Goal: Book appointment/travel/reservation

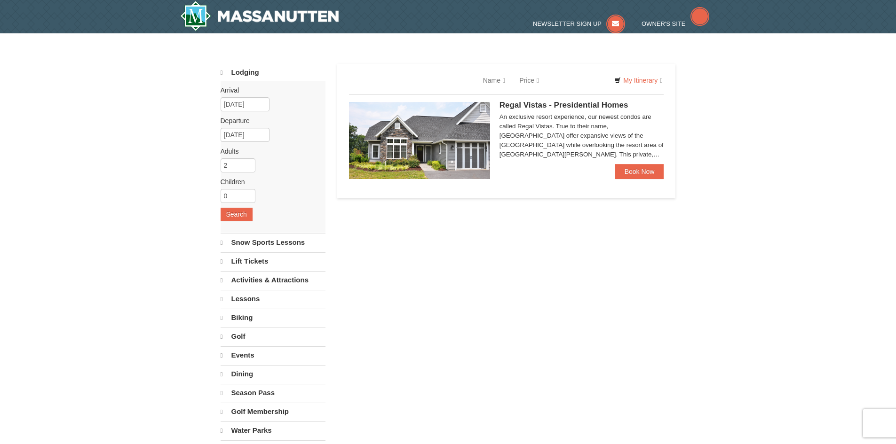
select select "9"
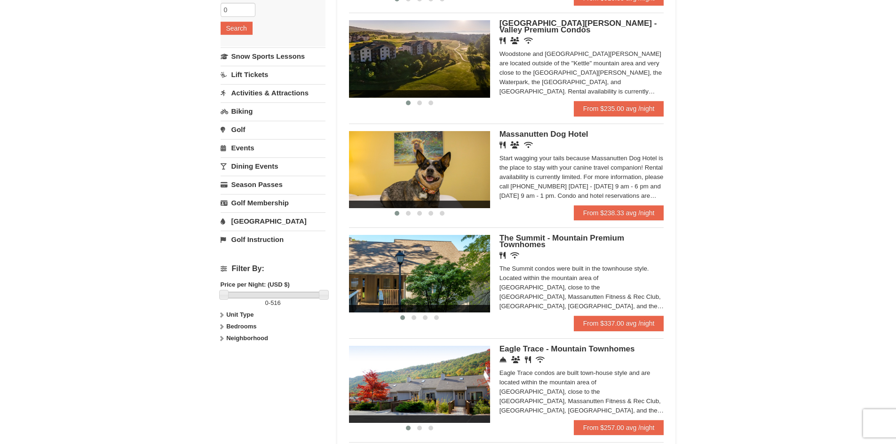
scroll to position [188, 0]
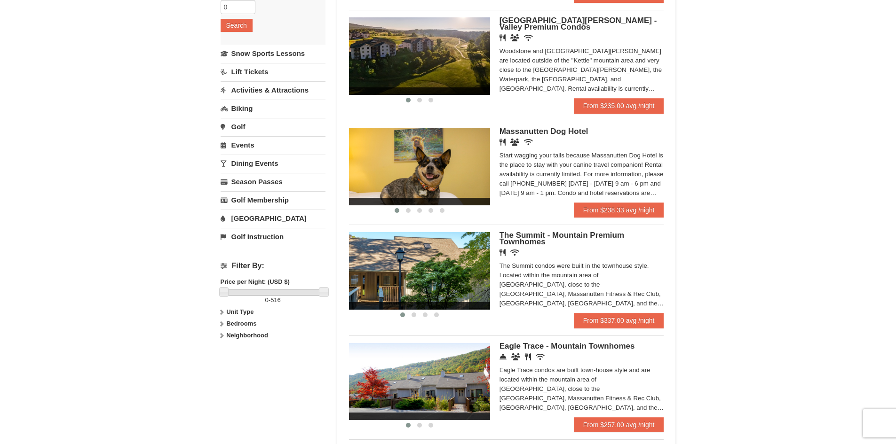
click at [222, 312] on icon at bounding box center [221, 312] width 7 height 7
click at [221, 326] on icon at bounding box center [221, 324] width 7 height 7
click at [221, 325] on icon at bounding box center [221, 324] width 7 height 7
click at [220, 336] on icon at bounding box center [221, 335] width 7 height 7
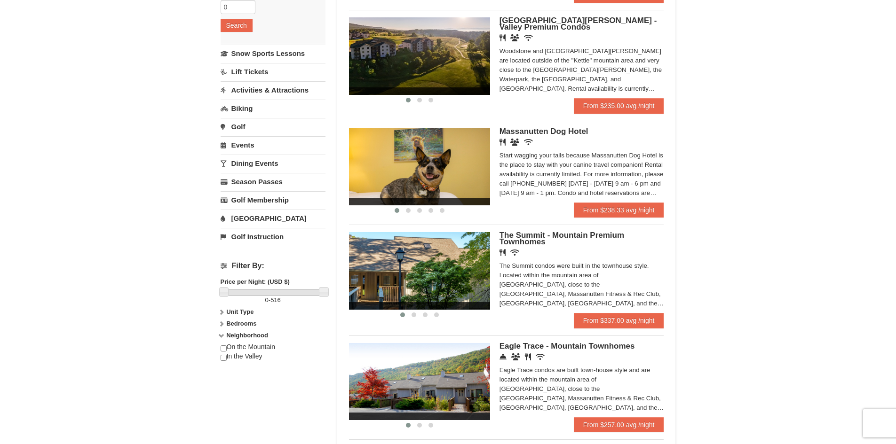
click at [220, 336] on icon at bounding box center [221, 335] width 7 height 7
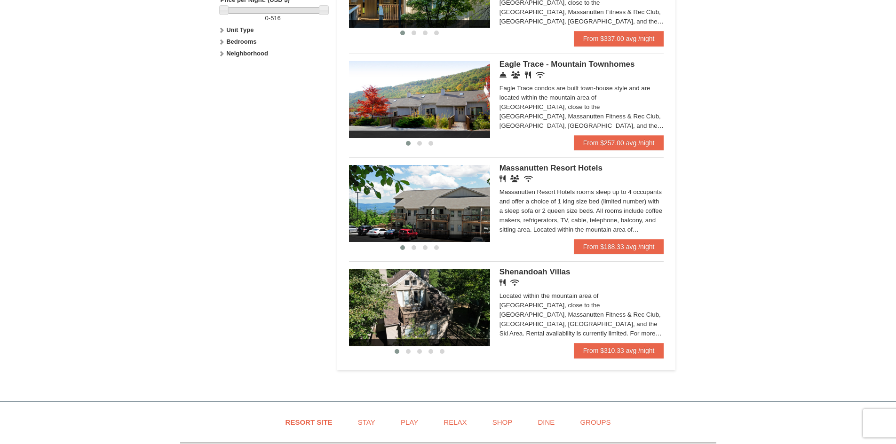
scroll to position [423, 0]
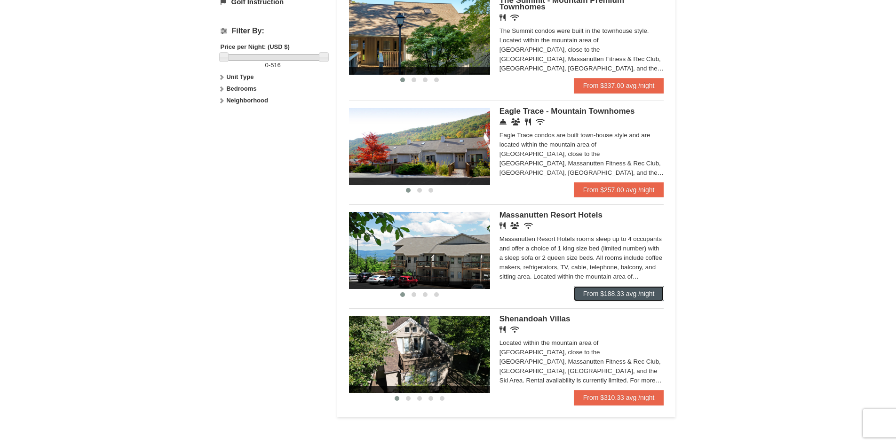
click at [624, 293] on link "From $188.33 avg /night" at bounding box center [619, 293] width 90 height 15
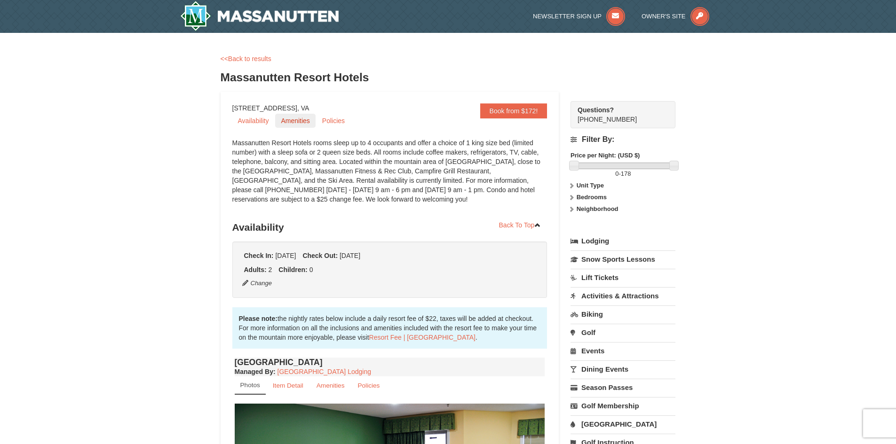
click at [293, 122] on link "Amenities" at bounding box center [295, 121] width 40 height 14
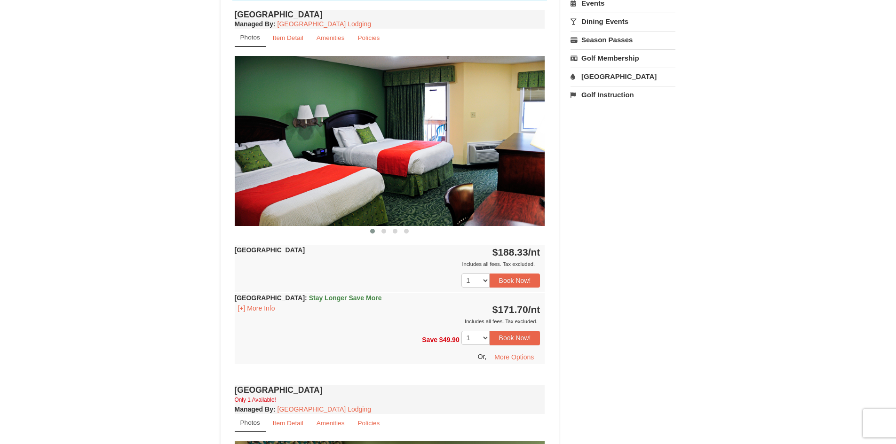
scroll to position [402, 0]
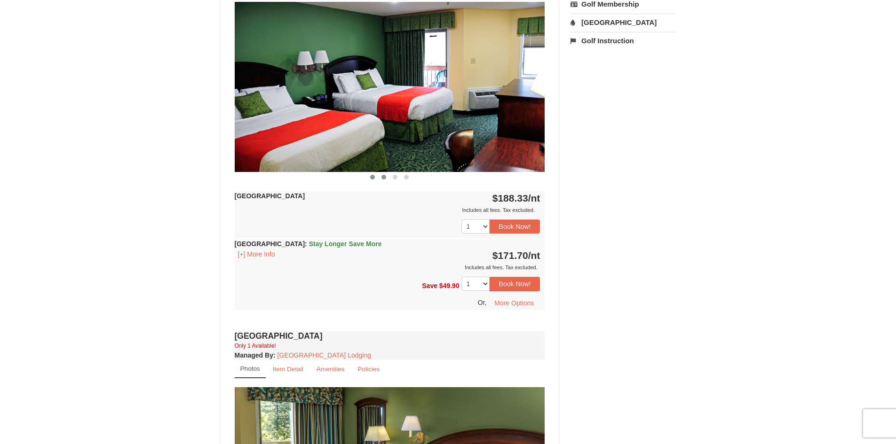
click at [384, 178] on span at bounding box center [383, 177] width 5 height 5
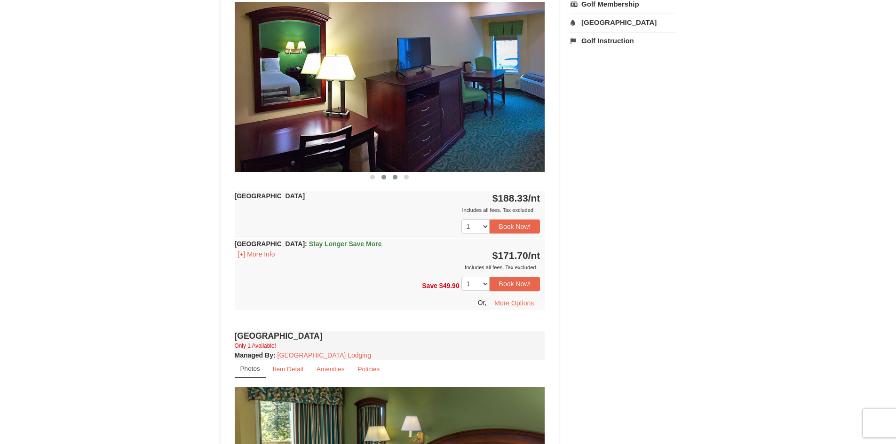
click at [395, 178] on span at bounding box center [395, 177] width 5 height 5
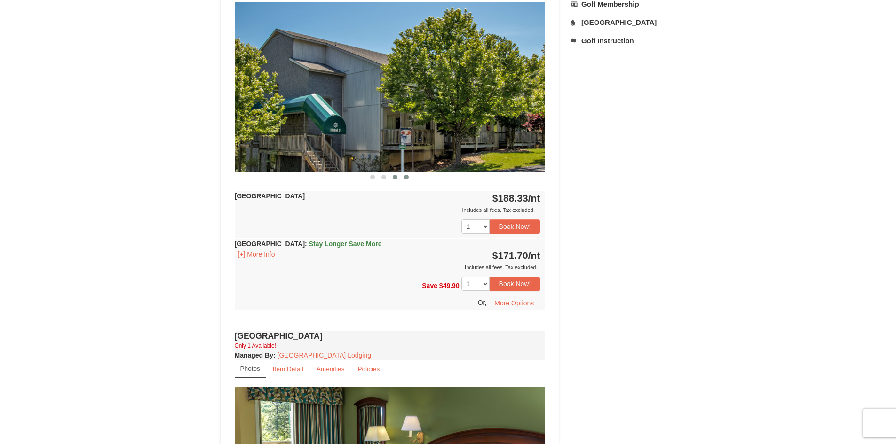
click at [407, 178] on span at bounding box center [406, 177] width 5 height 5
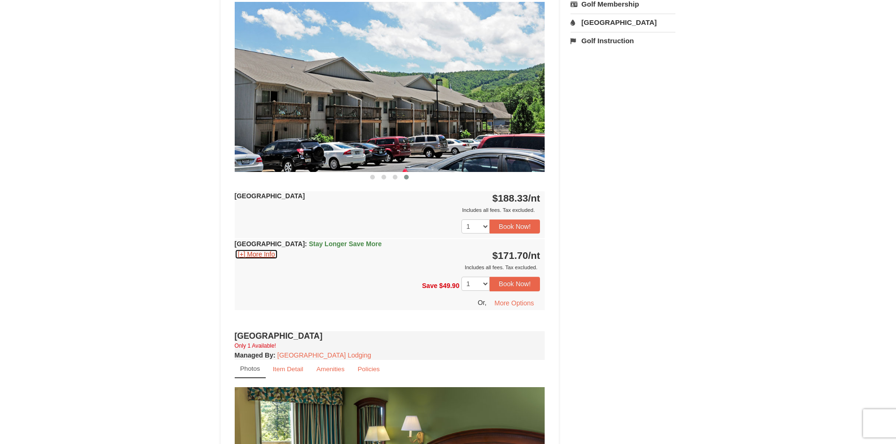
click at [265, 254] on button "[+] More Info" at bounding box center [257, 254] width 44 height 10
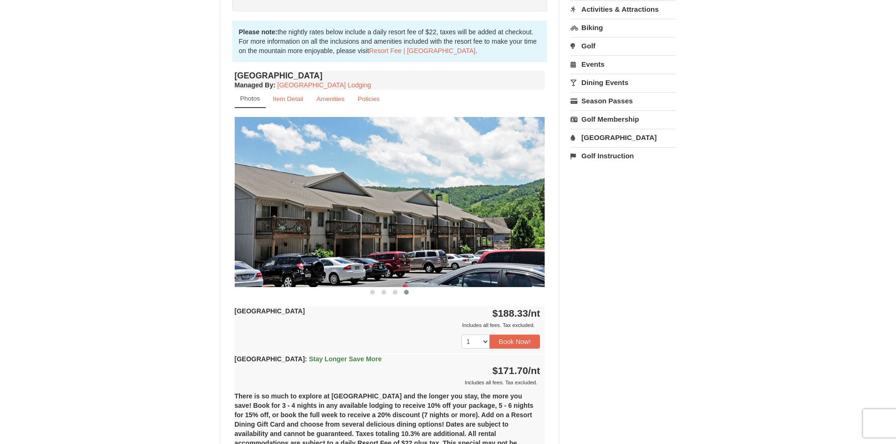
scroll to position [261, 0]
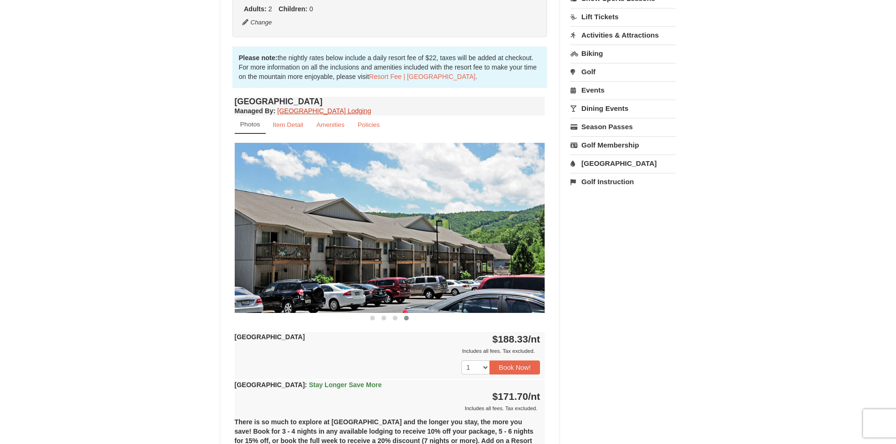
click at [334, 110] on link "Massanutten Resort Lodging" at bounding box center [324, 111] width 94 height 8
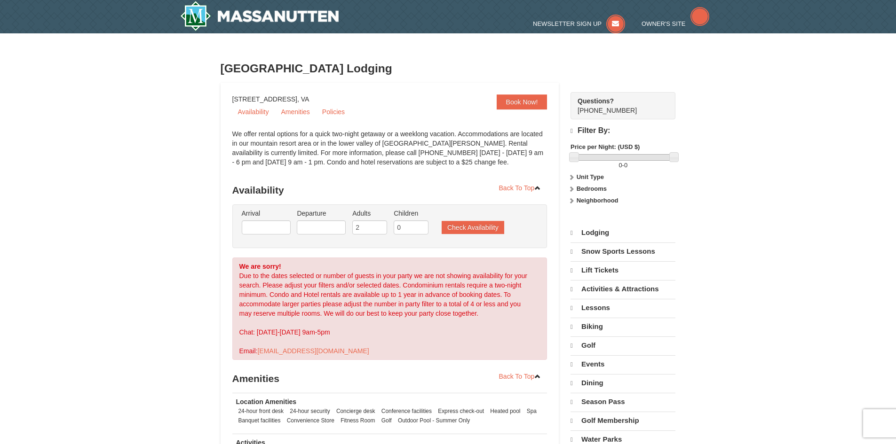
select select "9"
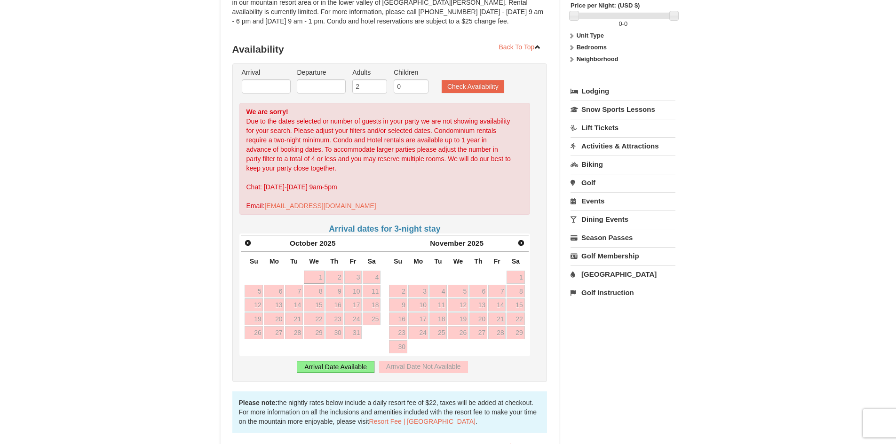
scroll to position [141, 0]
click at [350, 295] on link "10" at bounding box center [353, 291] width 18 height 13
type input "[DATE]"
click at [351, 372] on div "Arrival Date Available" at bounding box center [336, 367] width 78 height 12
click at [355, 289] on link "10" at bounding box center [353, 291] width 18 height 13
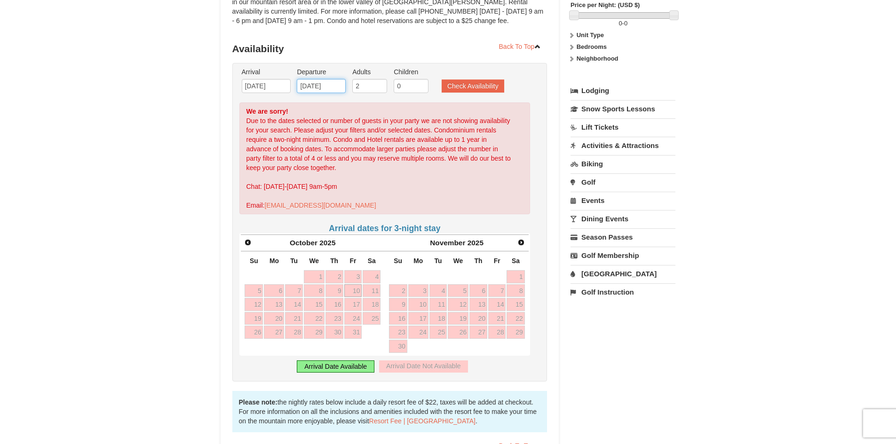
click at [332, 88] on input "[DATE]" at bounding box center [321, 86] width 49 height 14
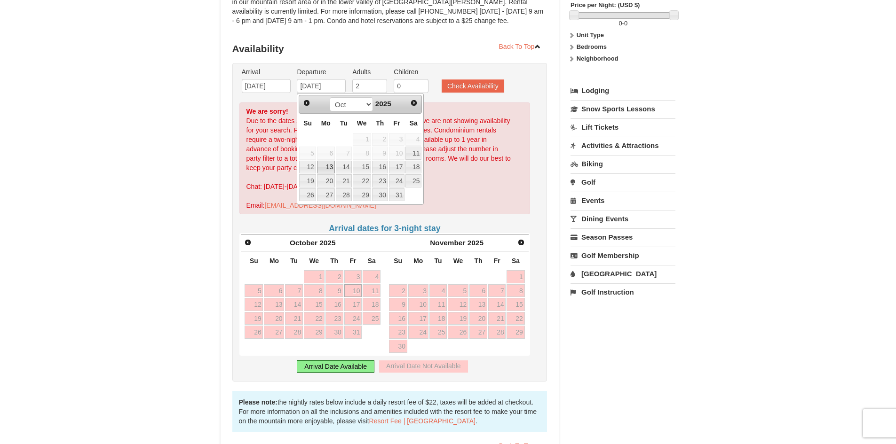
click at [324, 167] on link "13" at bounding box center [326, 167] width 18 height 13
type input "[DATE]"
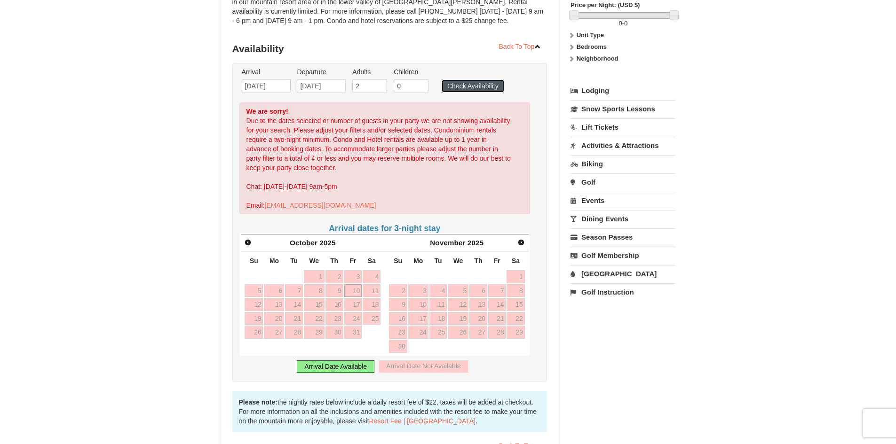
click at [457, 82] on button "Check Availability" at bounding box center [473, 85] width 63 height 13
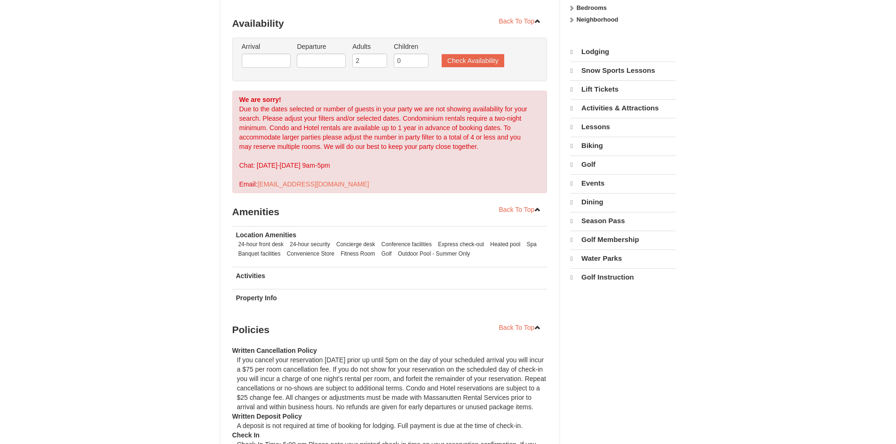
scroll to position [181, 0]
select select "9"
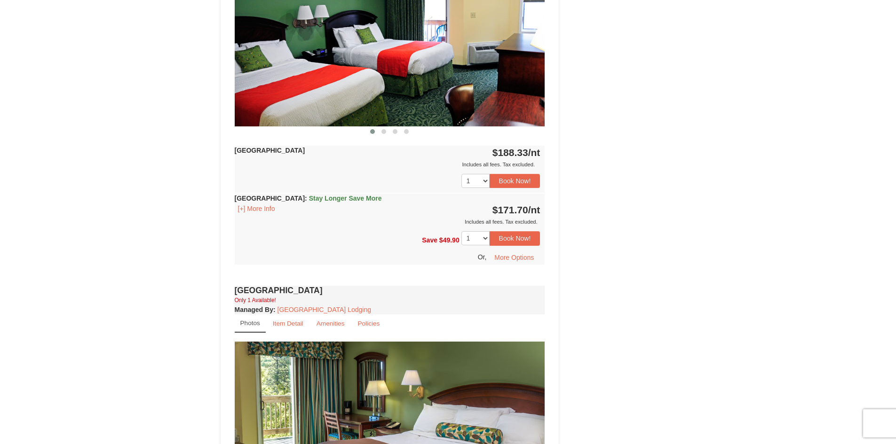
scroll to position [261, 0]
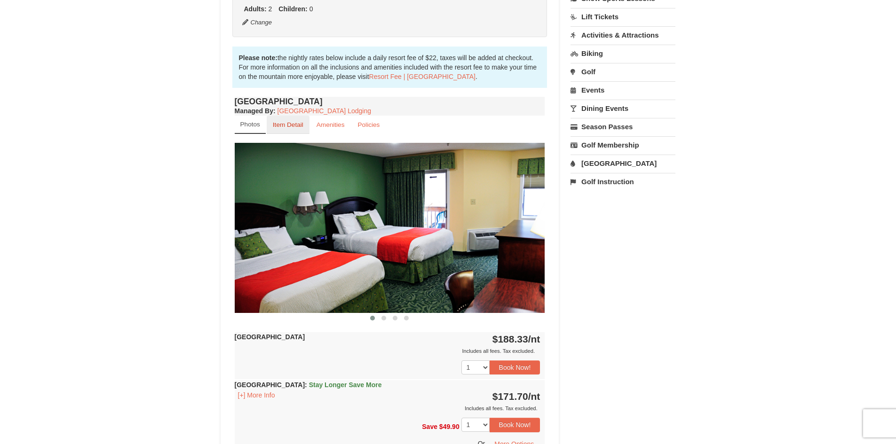
click at [298, 126] on small "Item Detail" at bounding box center [288, 124] width 31 height 7
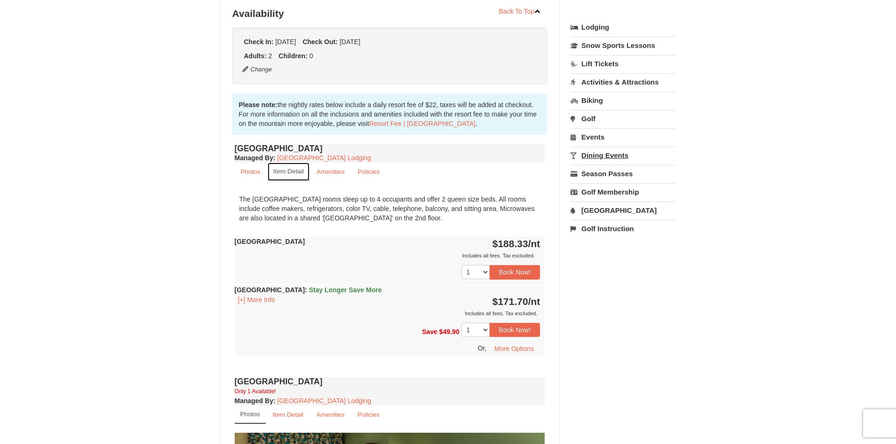
scroll to position [167, 0]
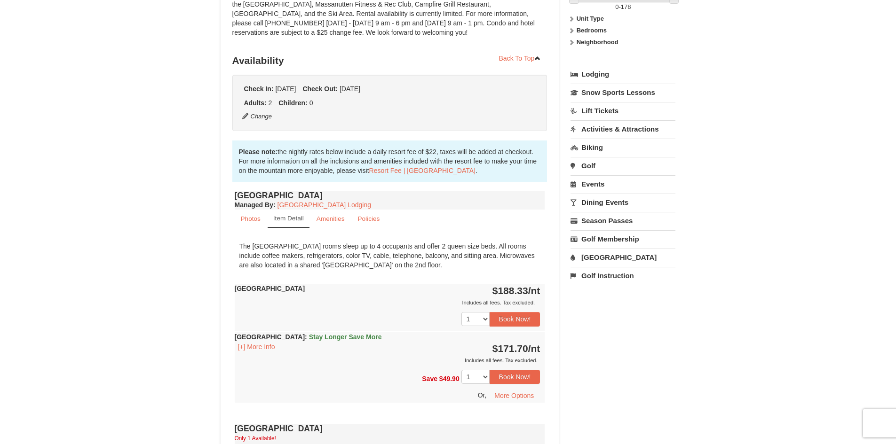
click at [617, 127] on link "Activities & Attractions" at bounding box center [622, 128] width 105 height 17
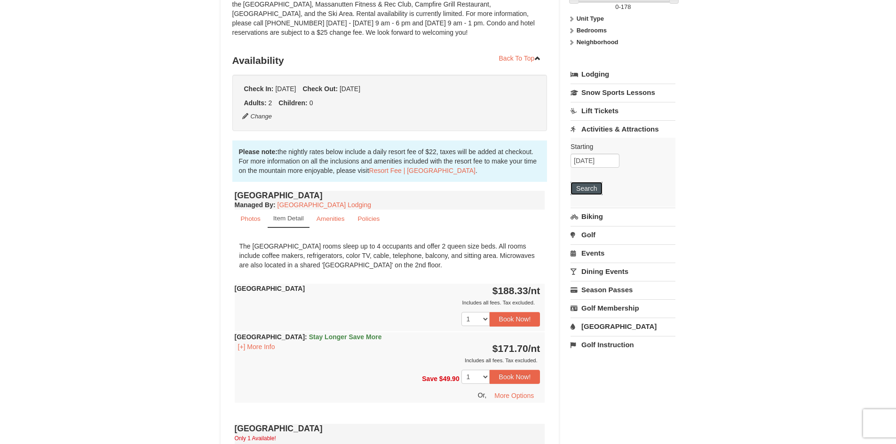
click at [594, 187] on button "Search" at bounding box center [586, 188] width 32 height 13
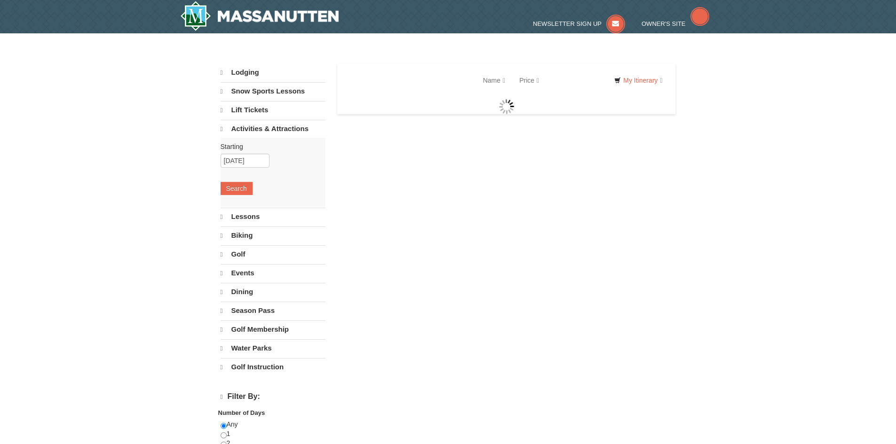
select select "9"
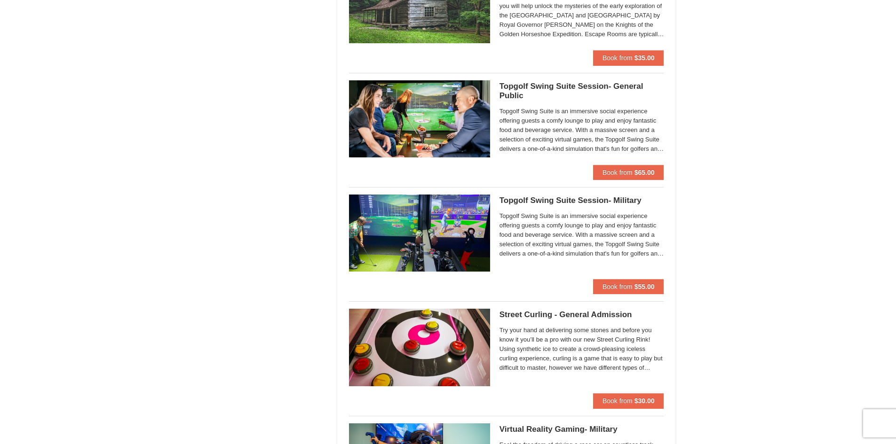
scroll to position [988, 0]
